Goal: Information Seeking & Learning: Learn about a topic

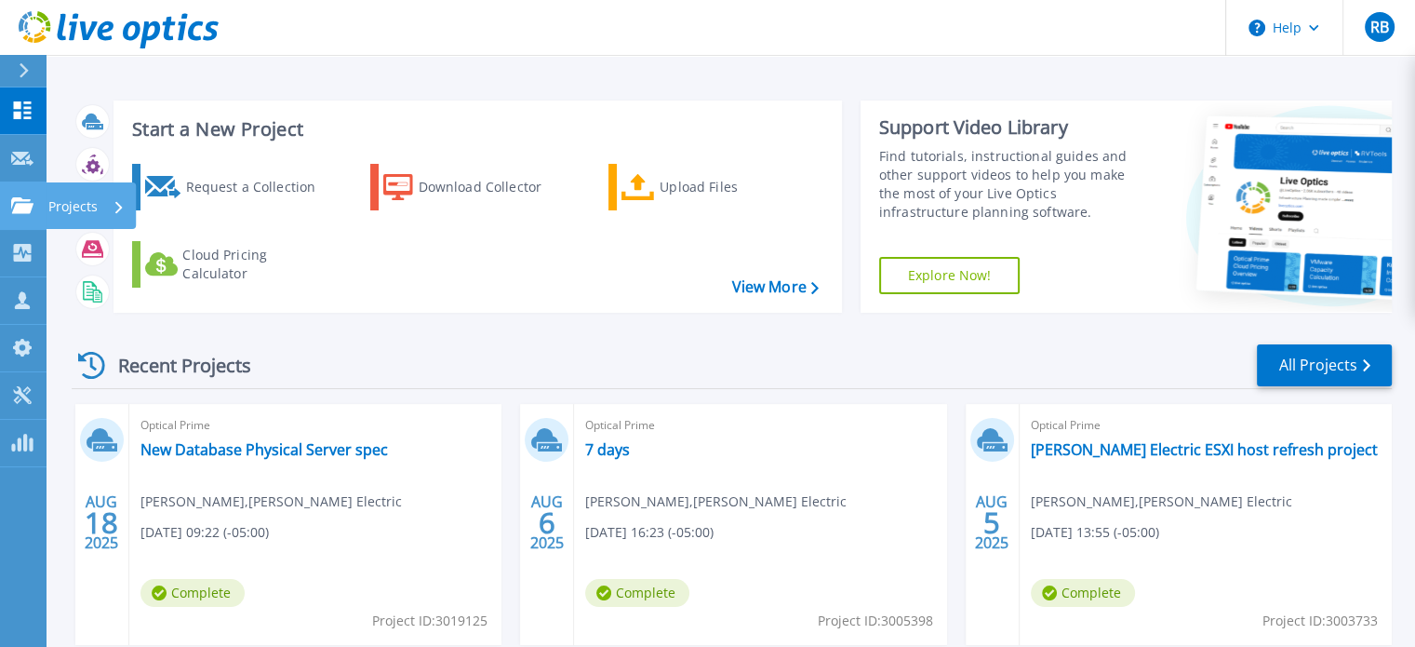
click at [15, 199] on icon at bounding box center [22, 205] width 22 height 16
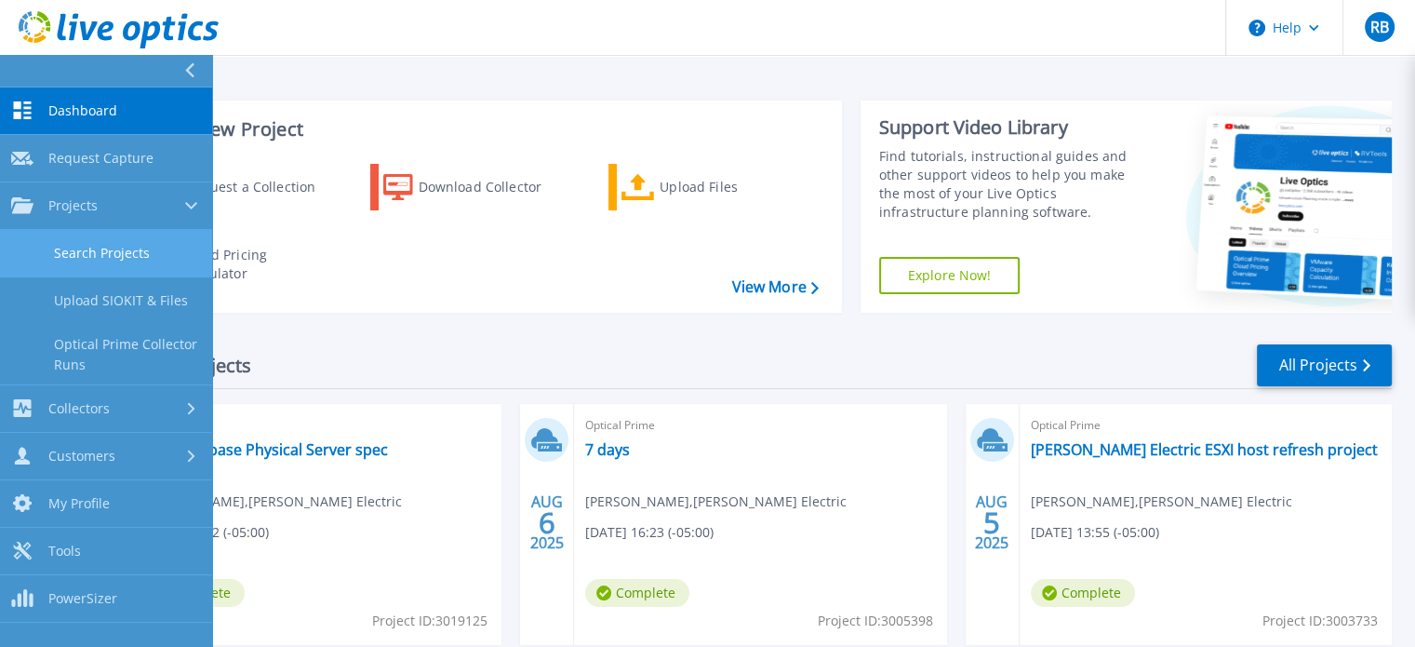
click at [84, 245] on link "Search Projects" at bounding box center [106, 253] width 212 height 47
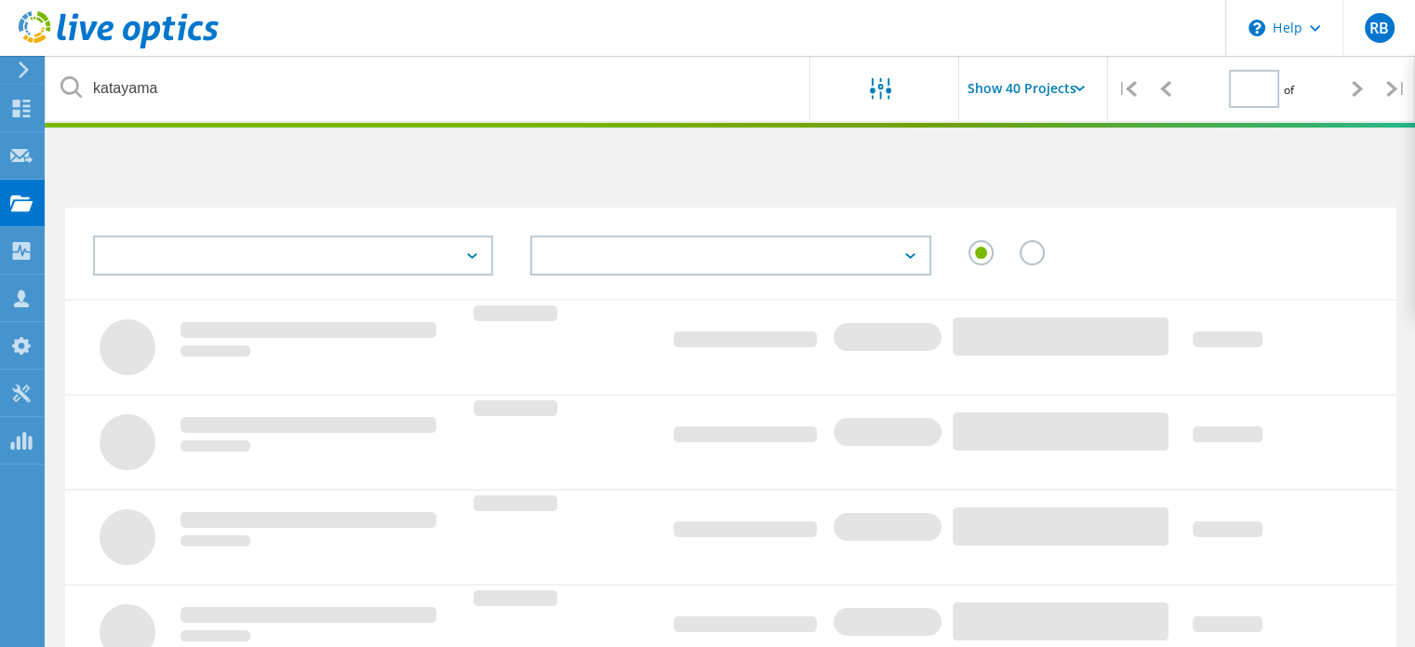
type input "1"
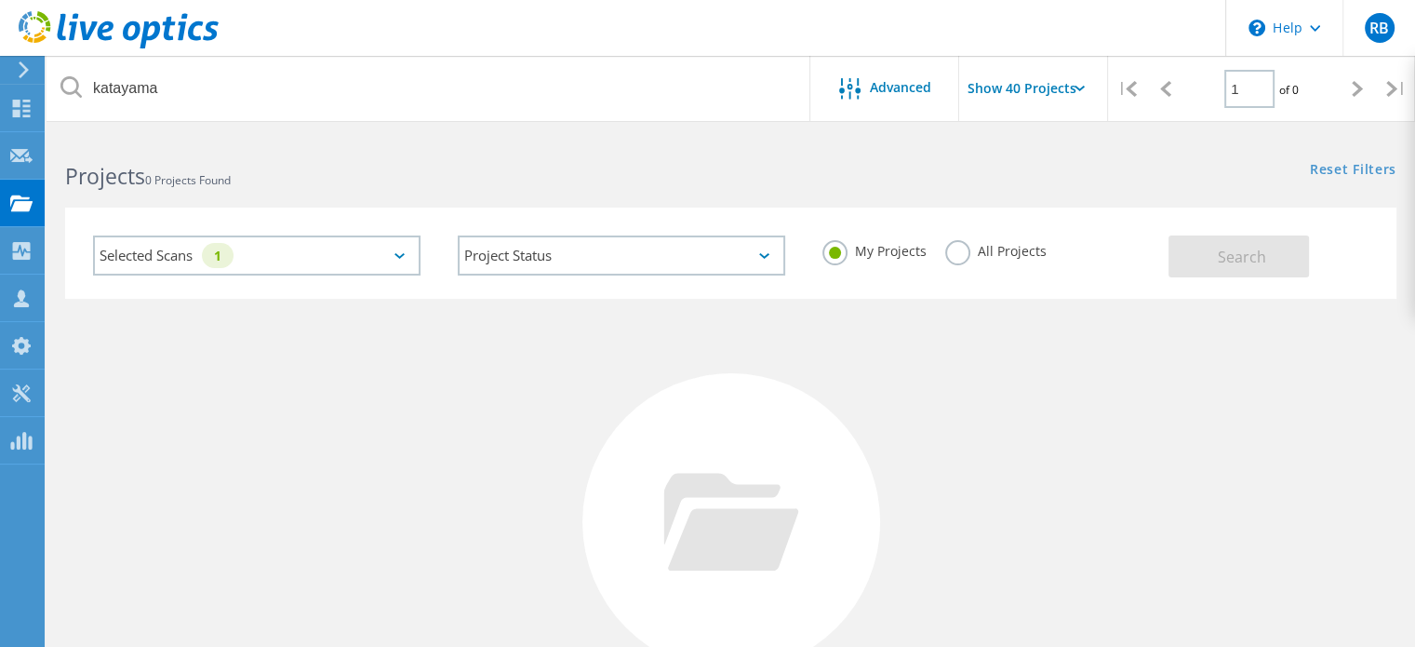
click at [947, 251] on label "All Projects" at bounding box center [995, 249] width 101 height 18
click at [0, 0] on input "All Projects" at bounding box center [0, 0] width 0 height 0
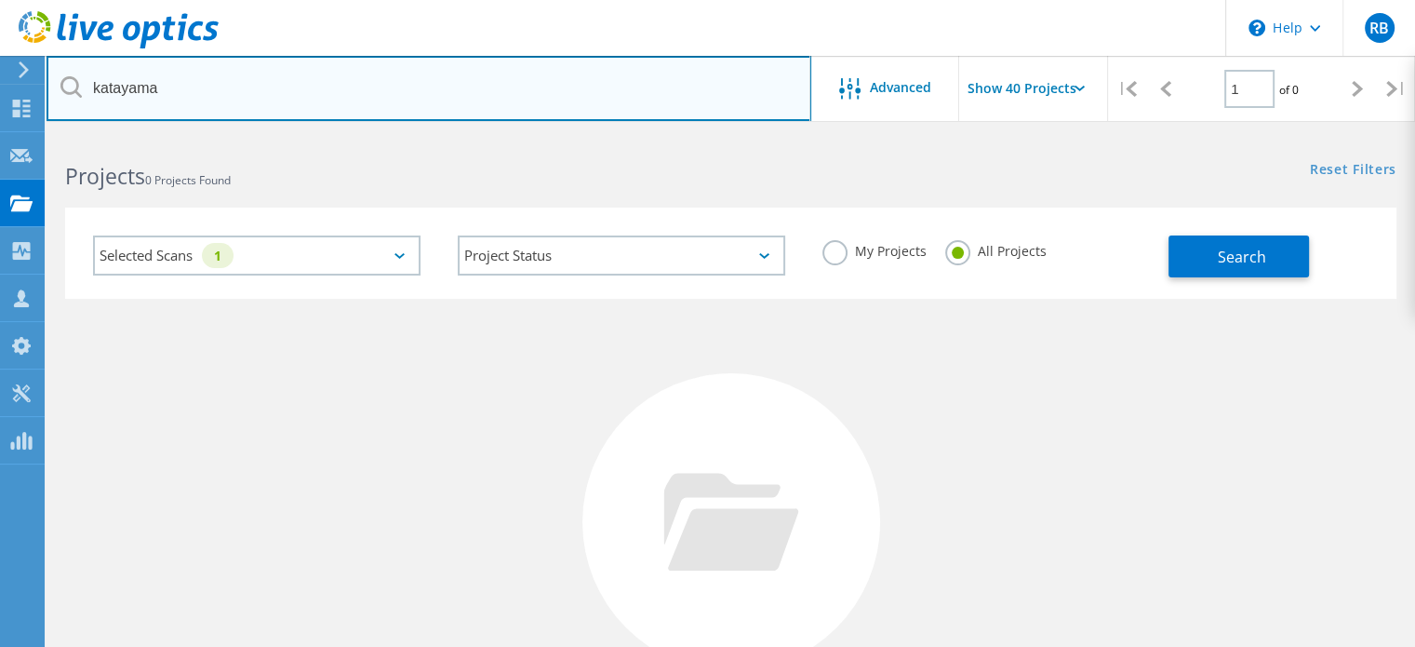
drag, startPoint x: 174, startPoint y: 86, endPoint x: 56, endPoint y: 82, distance: 118.2
click at [56, 82] on input "katayama" at bounding box center [429, 88] width 765 height 65
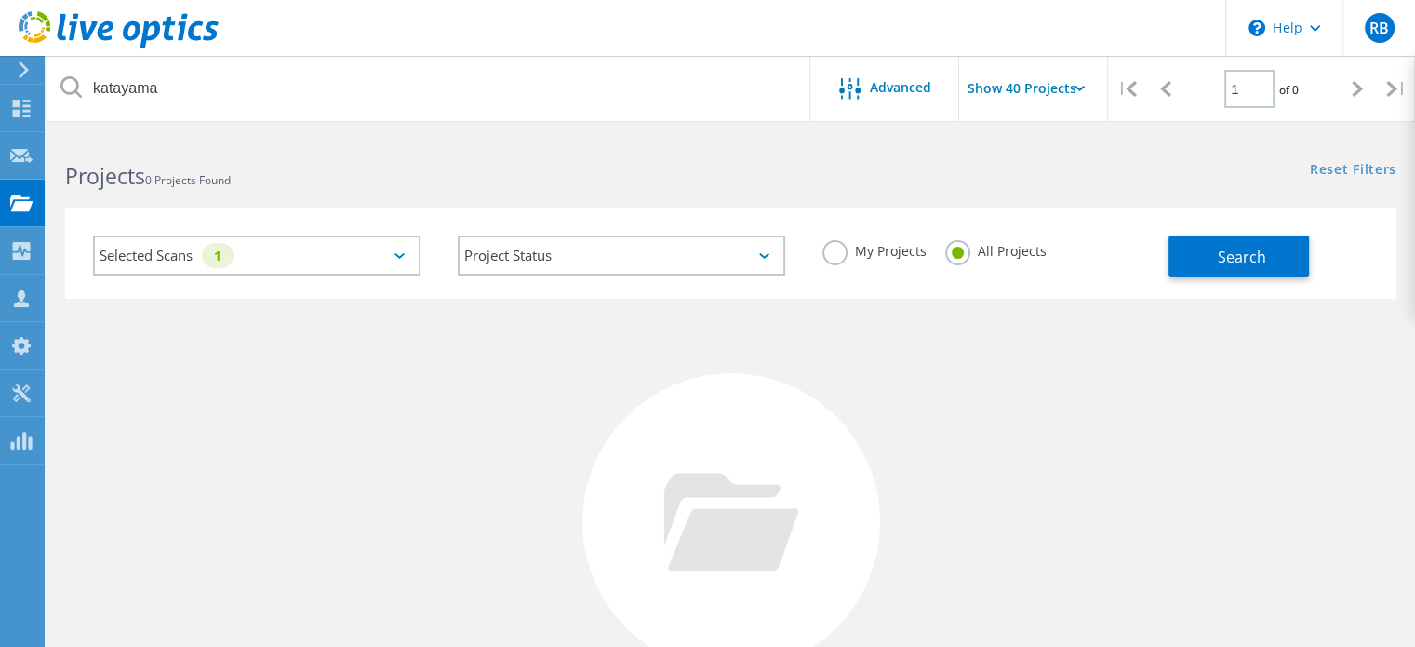
click at [1213, 230] on div "Search" at bounding box center [1278, 247] width 219 height 60
click at [1215, 242] on button "Search" at bounding box center [1239, 256] width 141 height 42
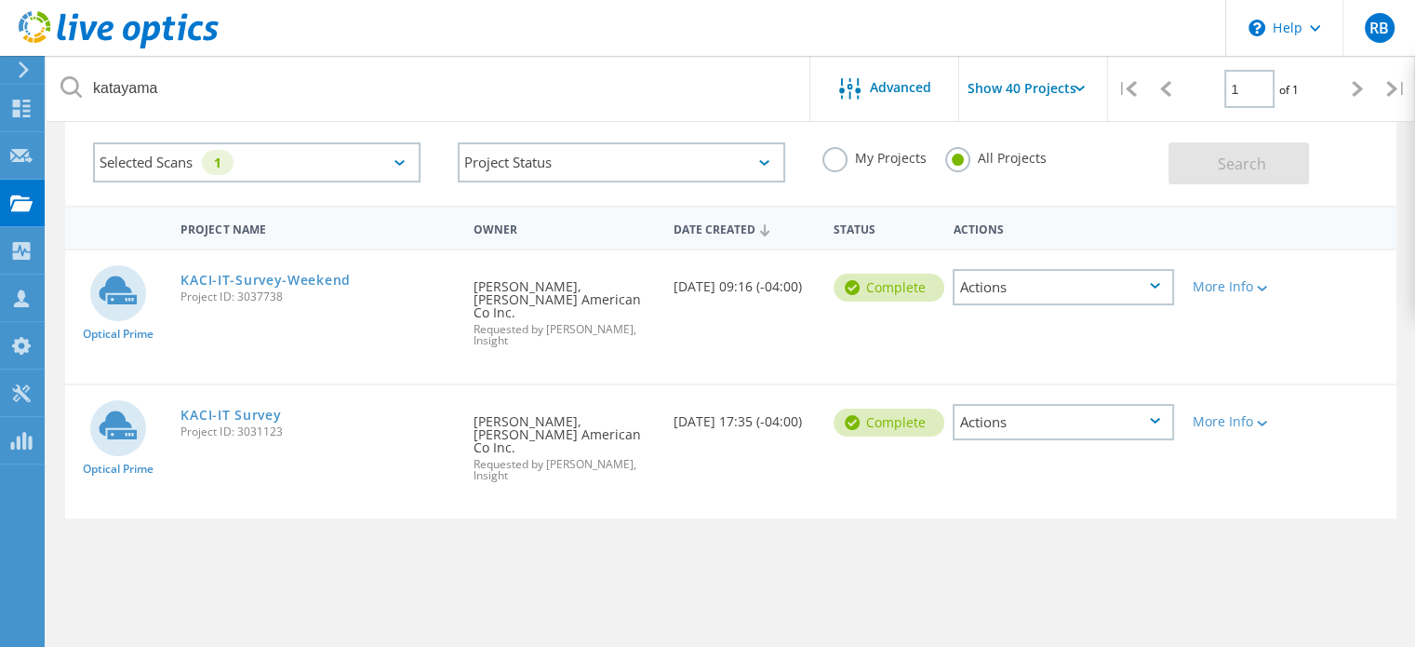
scroll to position [93, 0]
click at [272, 274] on link "KACI-IT-Survey-Weekend" at bounding box center [265, 280] width 169 height 13
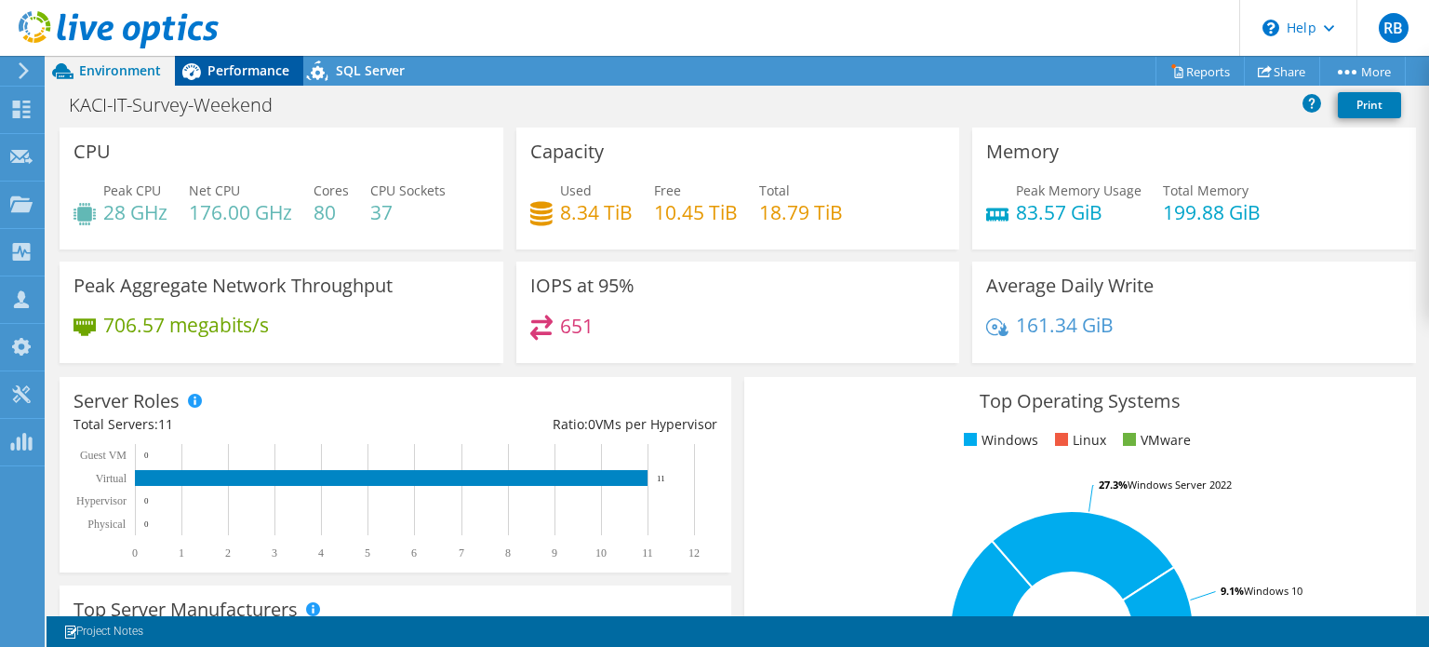
click at [230, 71] on span "Performance" at bounding box center [249, 70] width 82 height 18
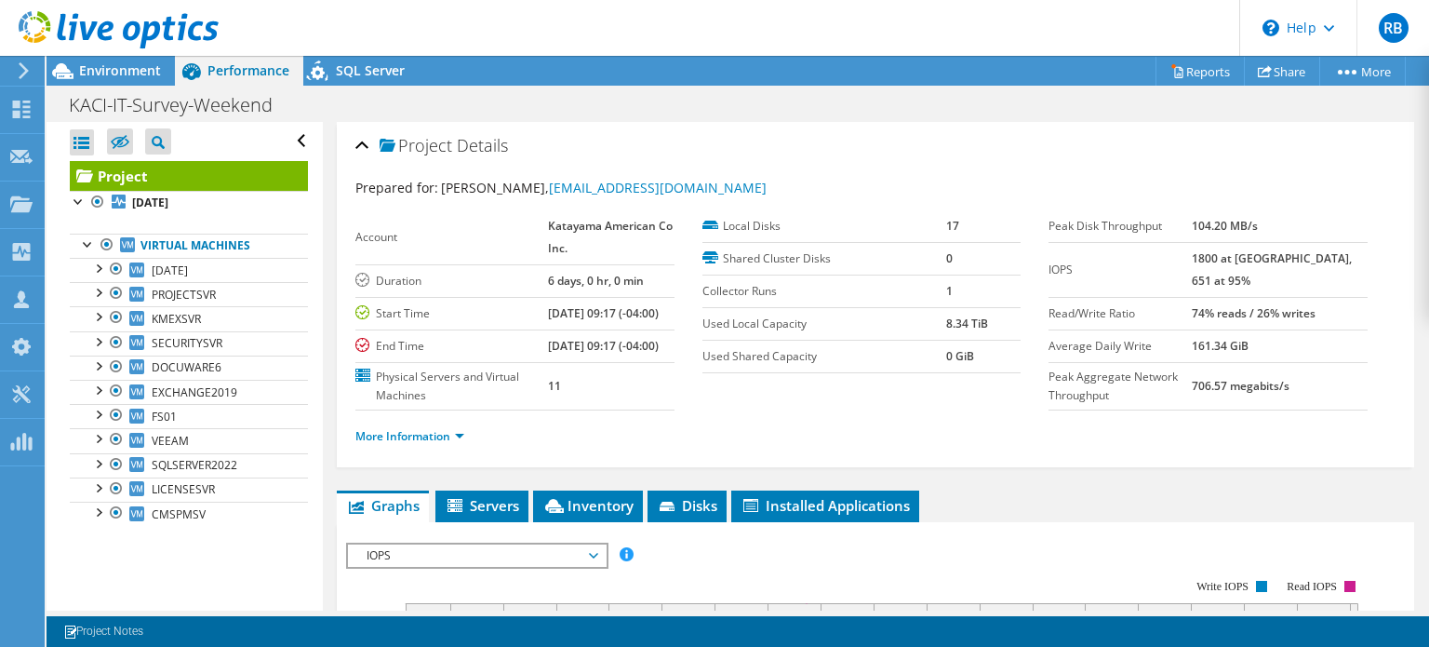
click at [403, 447] on li "More Information" at bounding box center [415, 436] width 120 height 20
click at [403, 444] on link "More Information" at bounding box center [409, 436] width 109 height 16
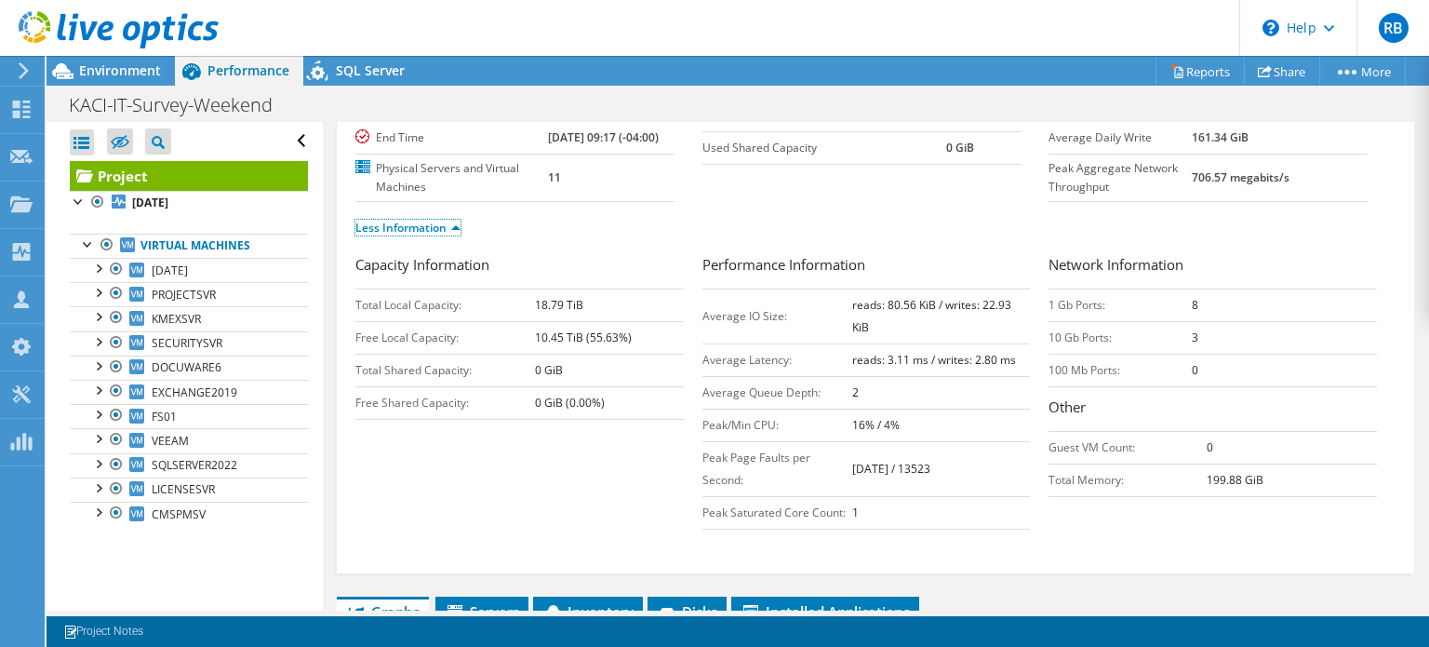
scroll to position [279, 0]
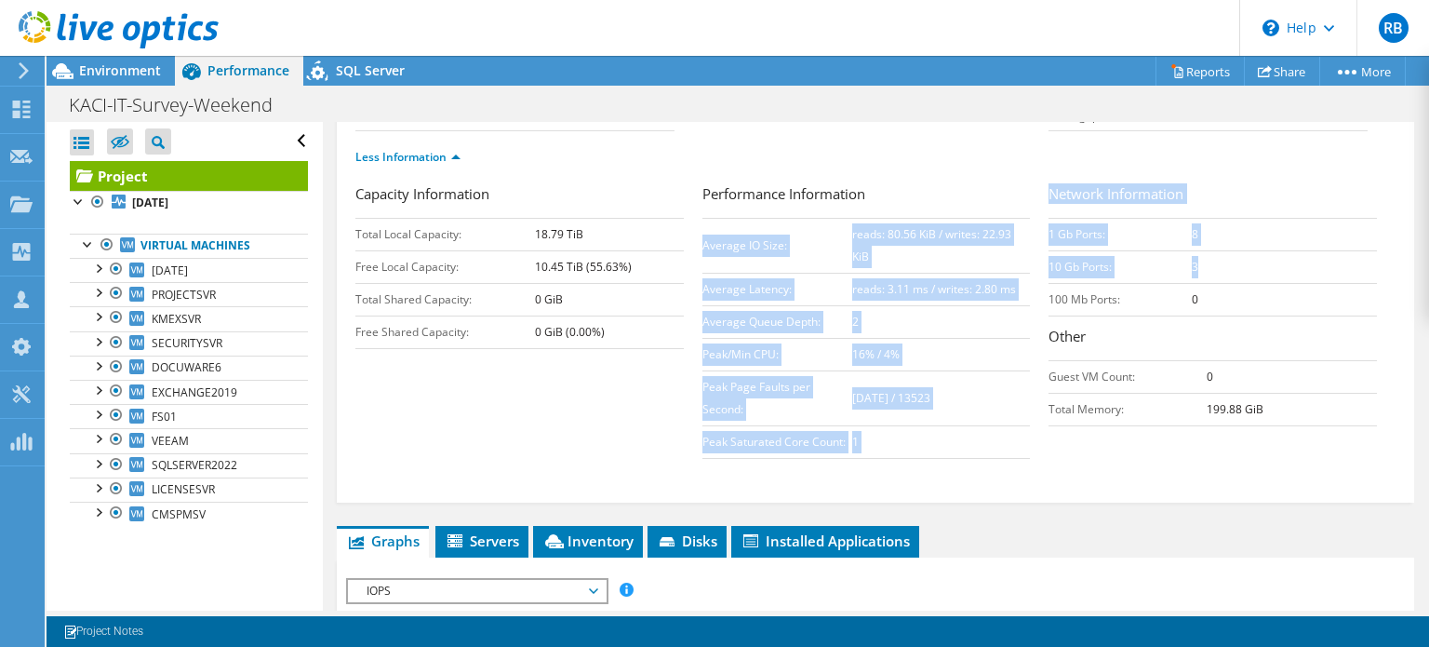
drag, startPoint x: 1200, startPoint y: 308, endPoint x: 1027, endPoint y: 319, distance: 173.4
click at [1027, 319] on div "Capacity Information Total Local Capacity: 18.79 TiB Free Local Capacity: 10.45…" at bounding box center [875, 325] width 1040 height 285
click at [1150, 283] on td "10 Gb Ports:" at bounding box center [1120, 266] width 142 height 33
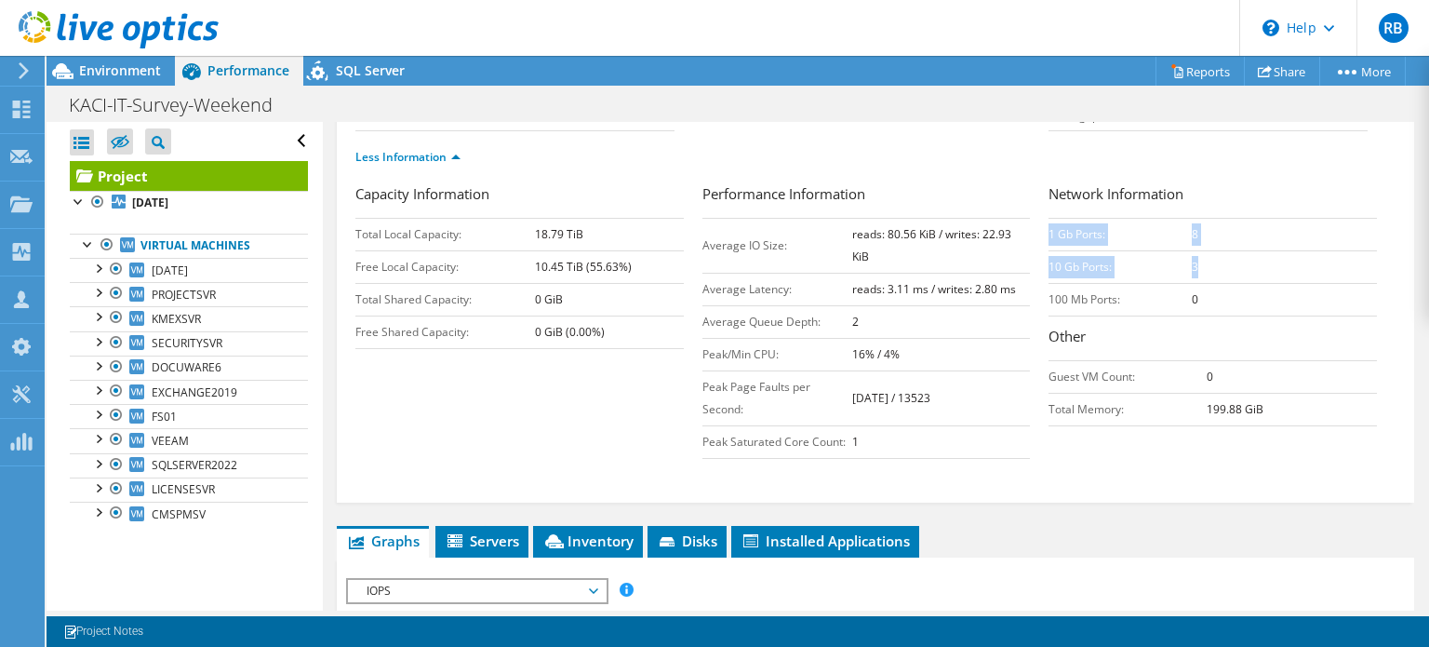
drag, startPoint x: 1210, startPoint y: 312, endPoint x: 1041, endPoint y: 283, distance: 170.9
click at [1049, 283] on tbody "1 Gb Ports: 8 10 Gb Ports: 3 100 Mb Ports: 0" at bounding box center [1213, 267] width 328 height 98
click at [1295, 283] on td "3" at bounding box center [1284, 266] width 185 height 33
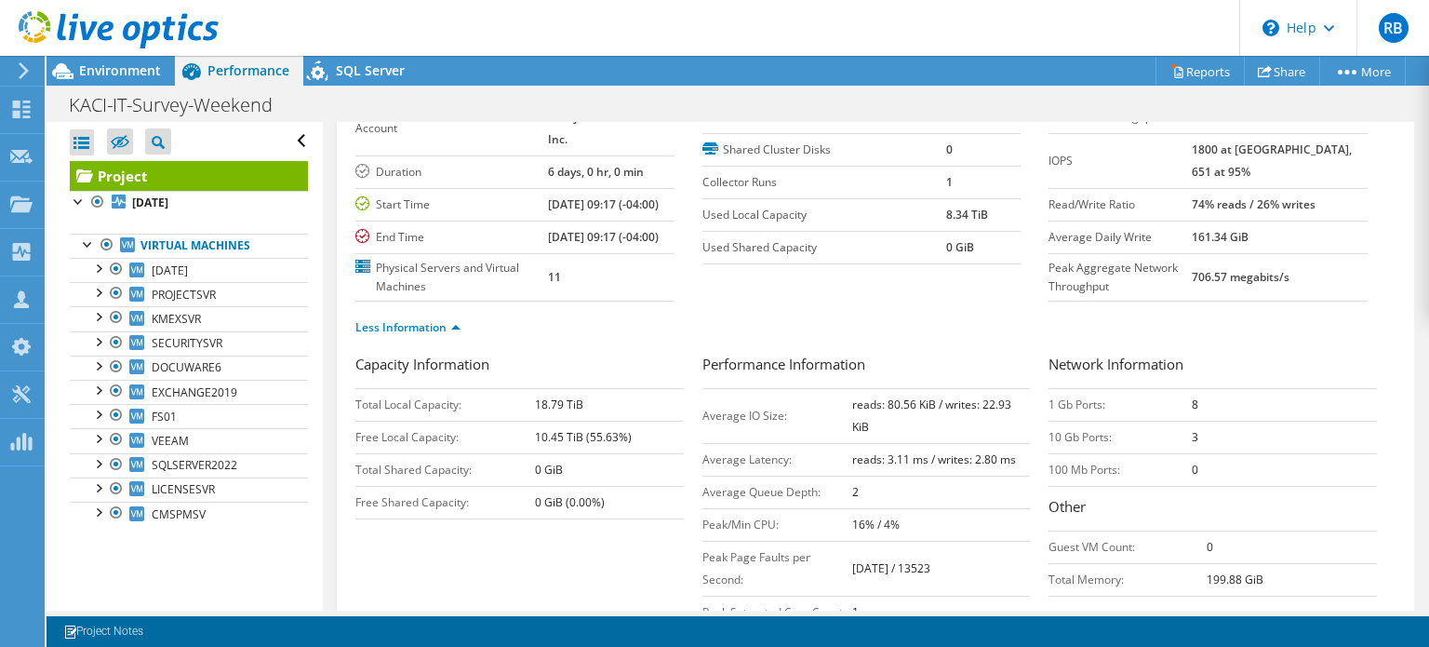
scroll to position [0, 0]
